Goal: Task Accomplishment & Management: Use online tool/utility

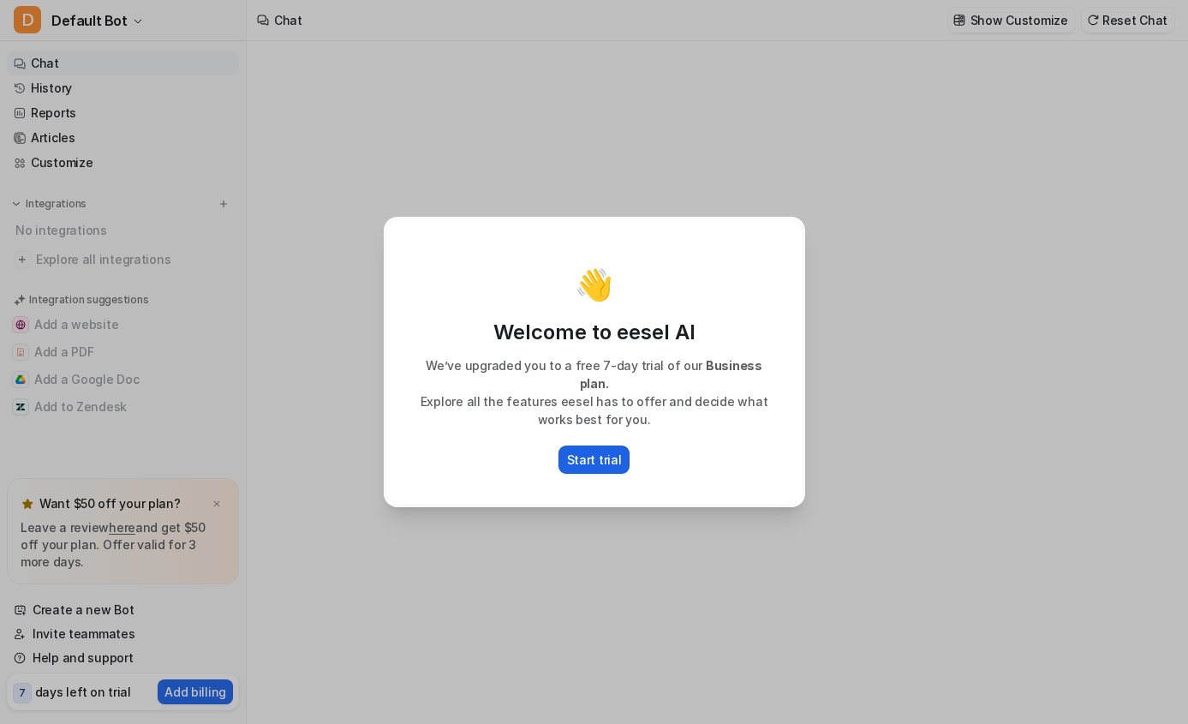
click at [611, 451] on p "Start trial" at bounding box center [594, 459] width 55 height 18
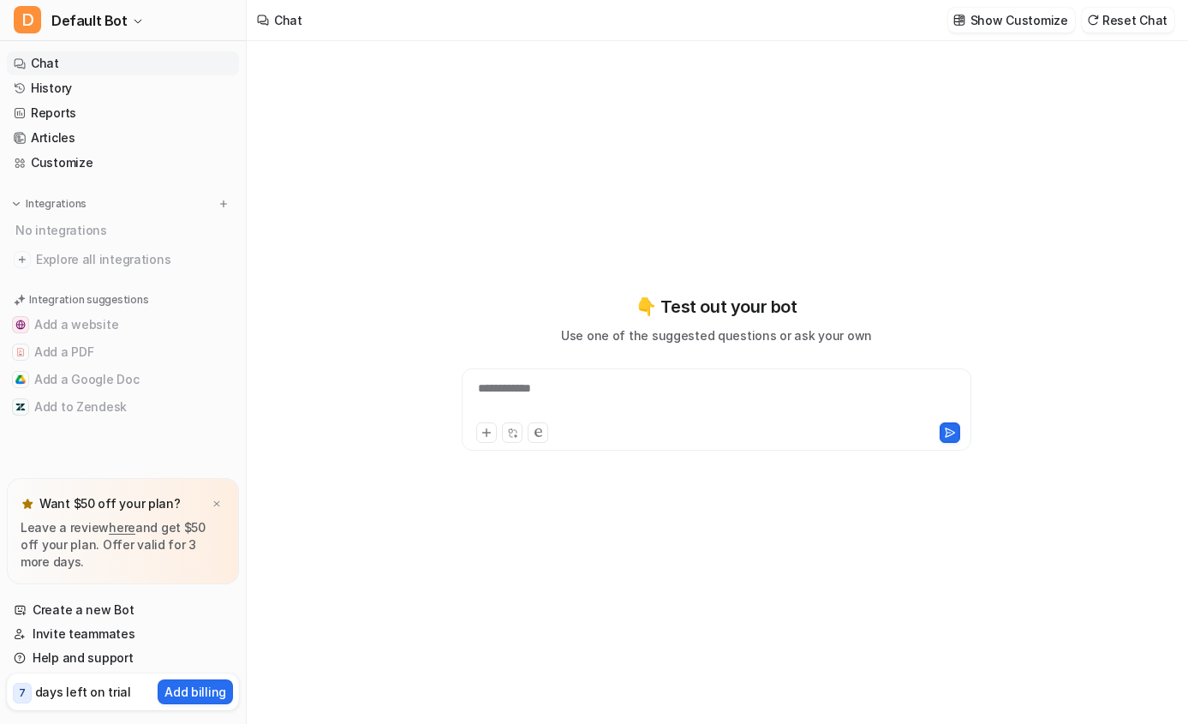
type textarea "**********"
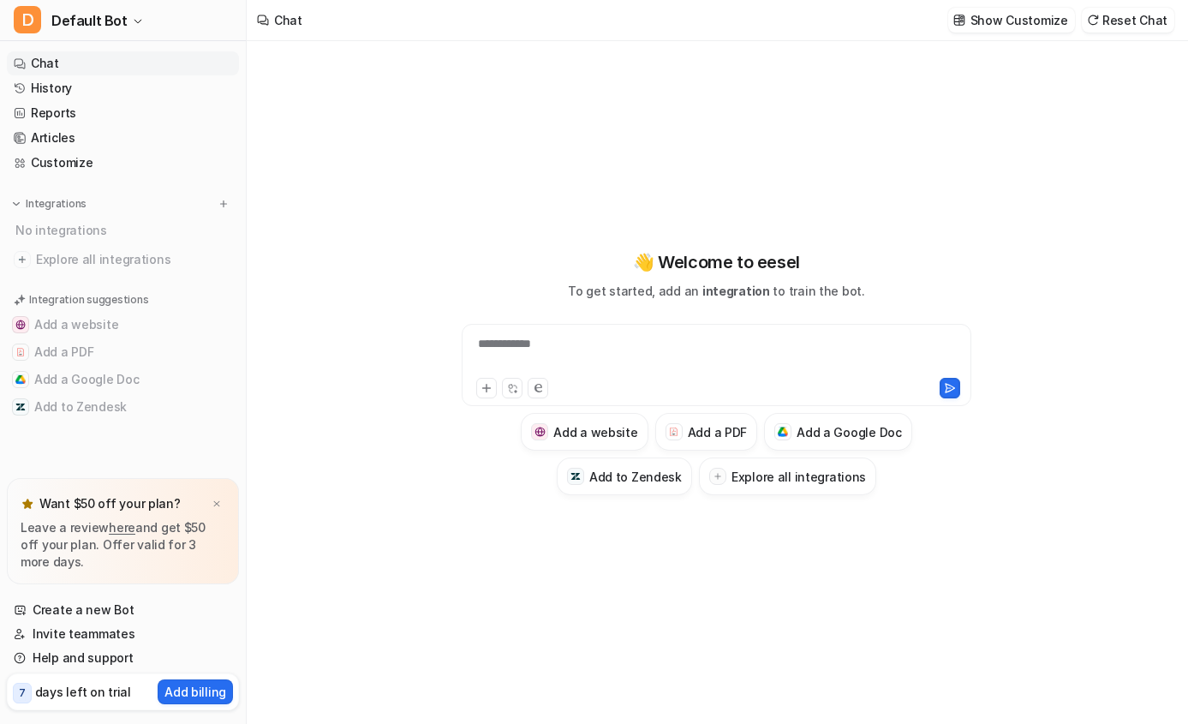
click at [662, 369] on div "**********" at bounding box center [716, 354] width 501 height 39
click at [85, 224] on div "No integrations" at bounding box center [124, 230] width 229 height 28
click at [109, 262] on span "Explore all integrations" at bounding box center [134, 259] width 196 height 27
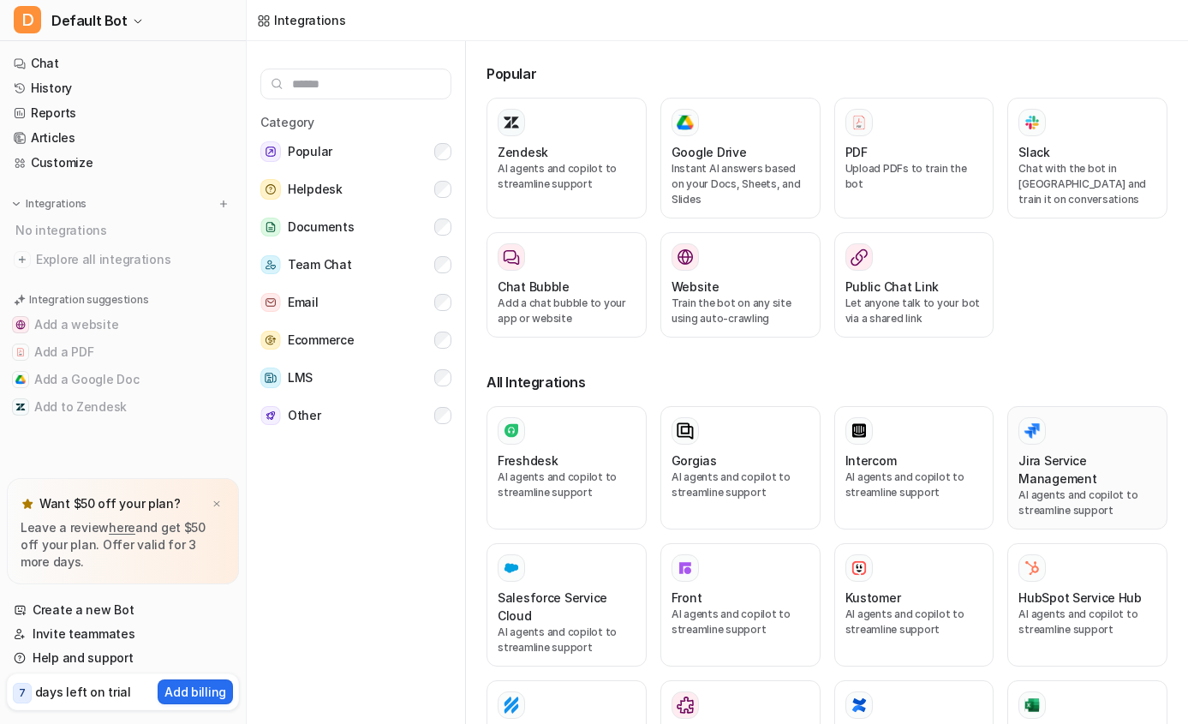
click at [1054, 485] on h3 "Jira Service Management" at bounding box center [1087, 469] width 138 height 36
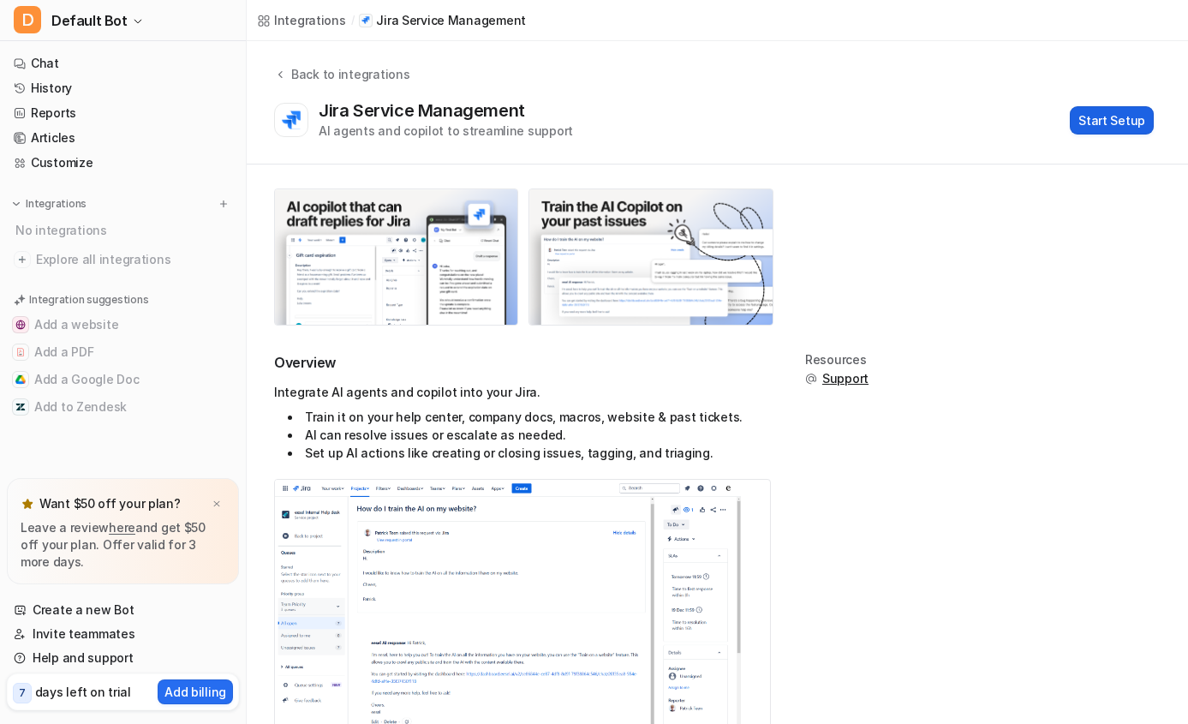
click at [1126, 121] on button "Start Setup" at bounding box center [1112, 120] width 84 height 28
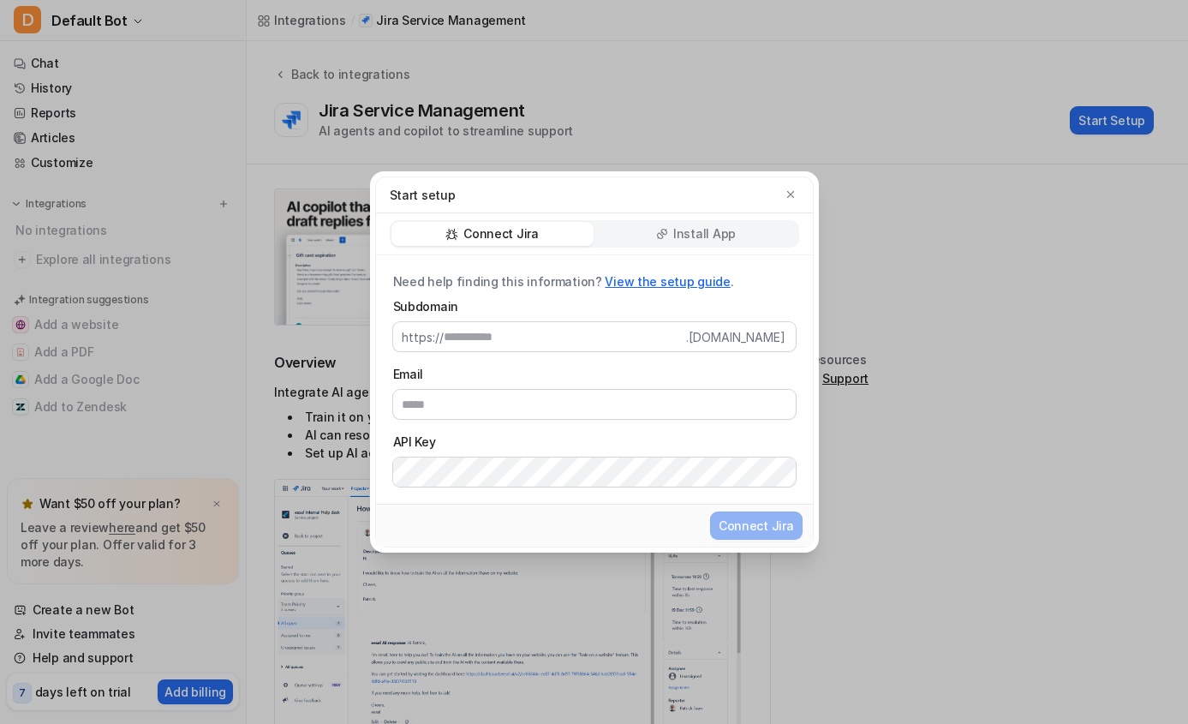
click at [695, 242] on p "Install App" at bounding box center [704, 233] width 63 height 17
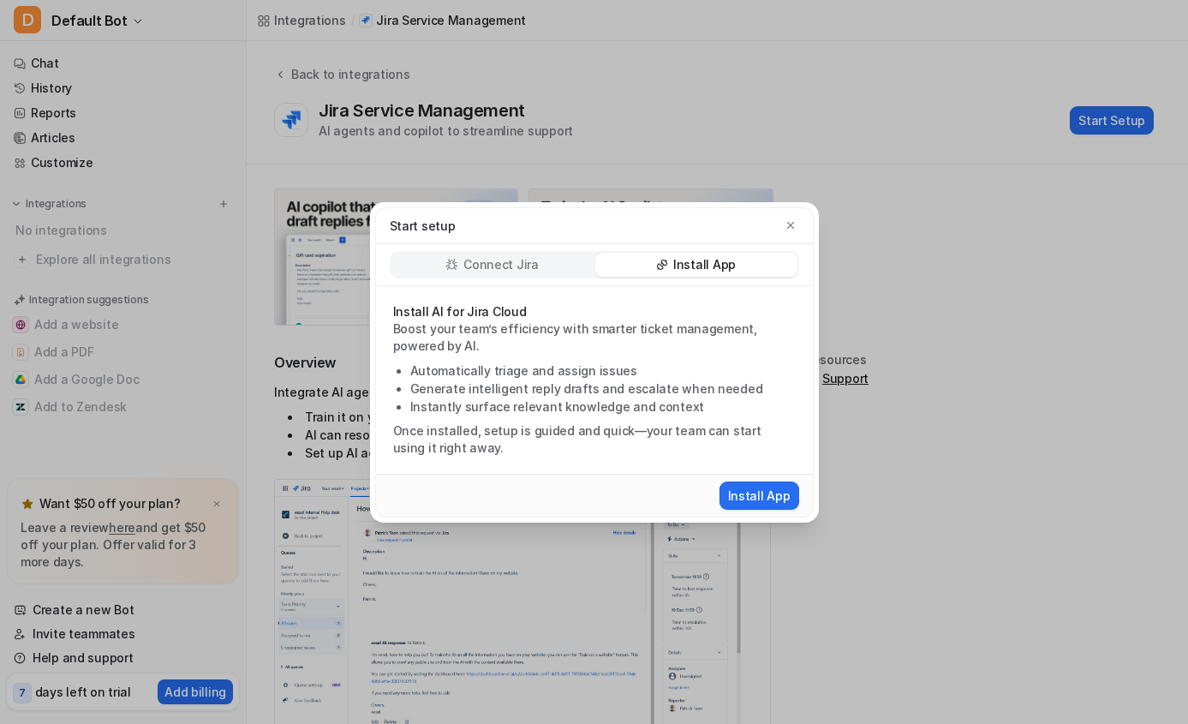
click at [540, 254] on div "Connect Jira" at bounding box center [492, 265] width 202 height 24
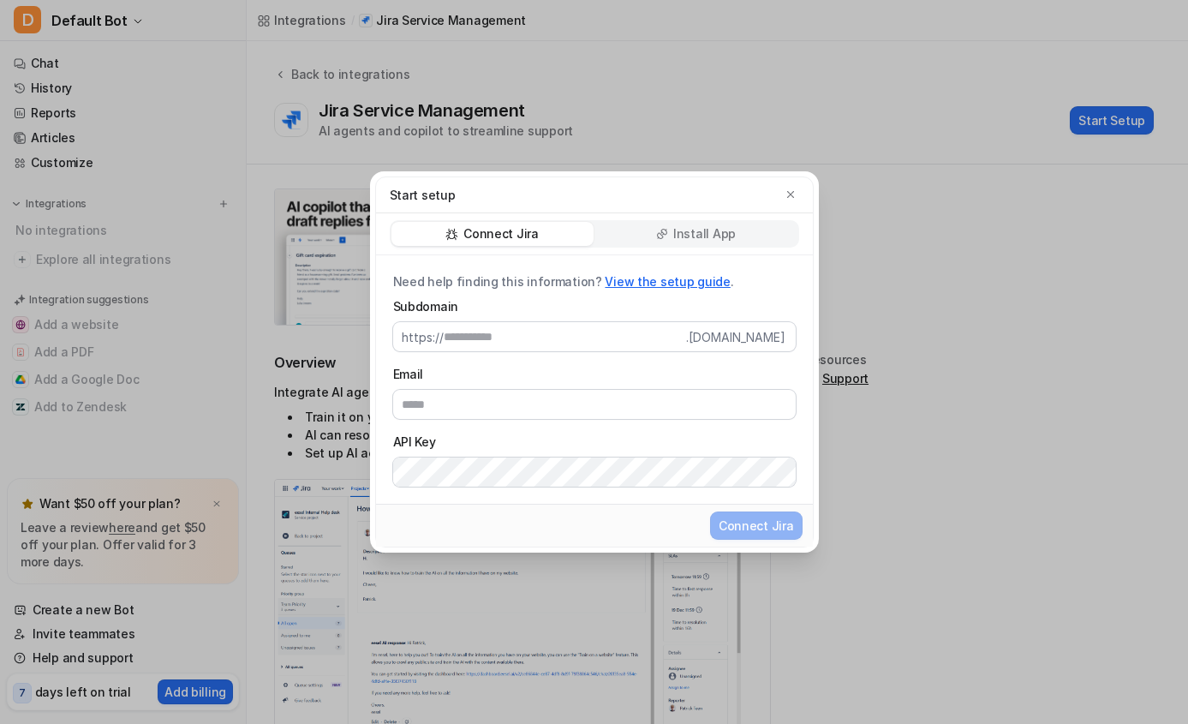
click at [702, 157] on div "Start setup Connect Jira Install App Need help finding this information? View t…" at bounding box center [594, 362] width 476 height 724
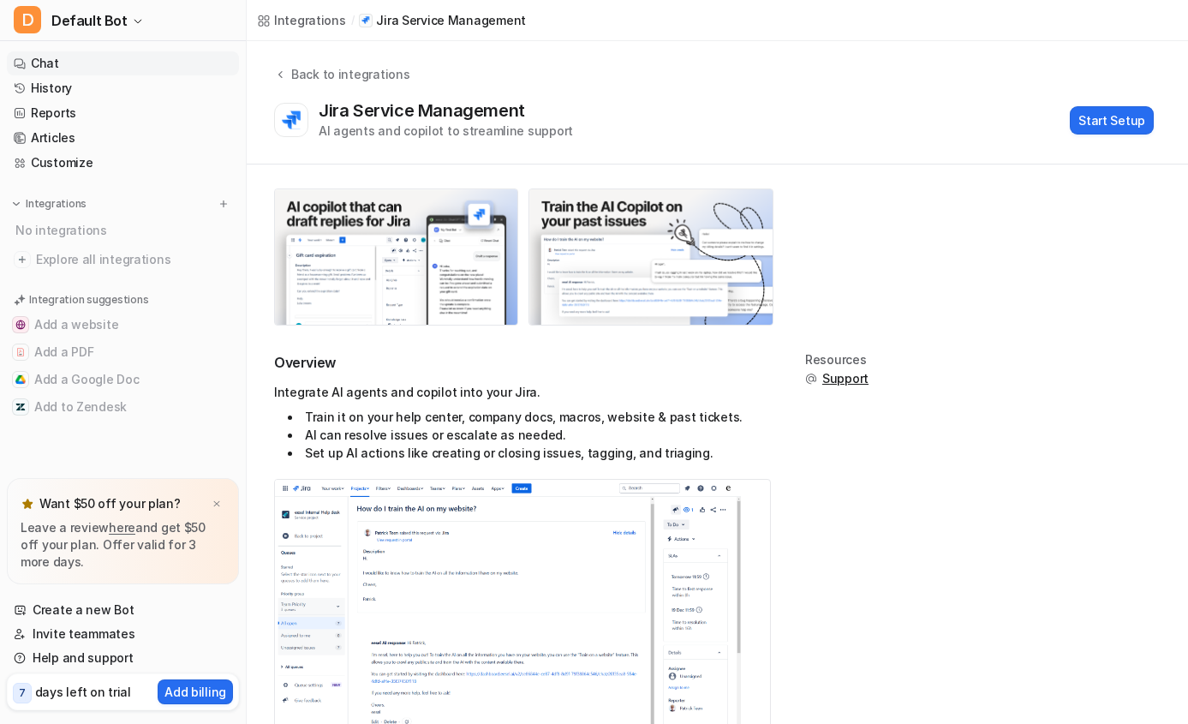
click at [66, 67] on link "Chat" at bounding box center [123, 63] width 232 height 24
